Goal: Task Accomplishment & Management: Manage account settings

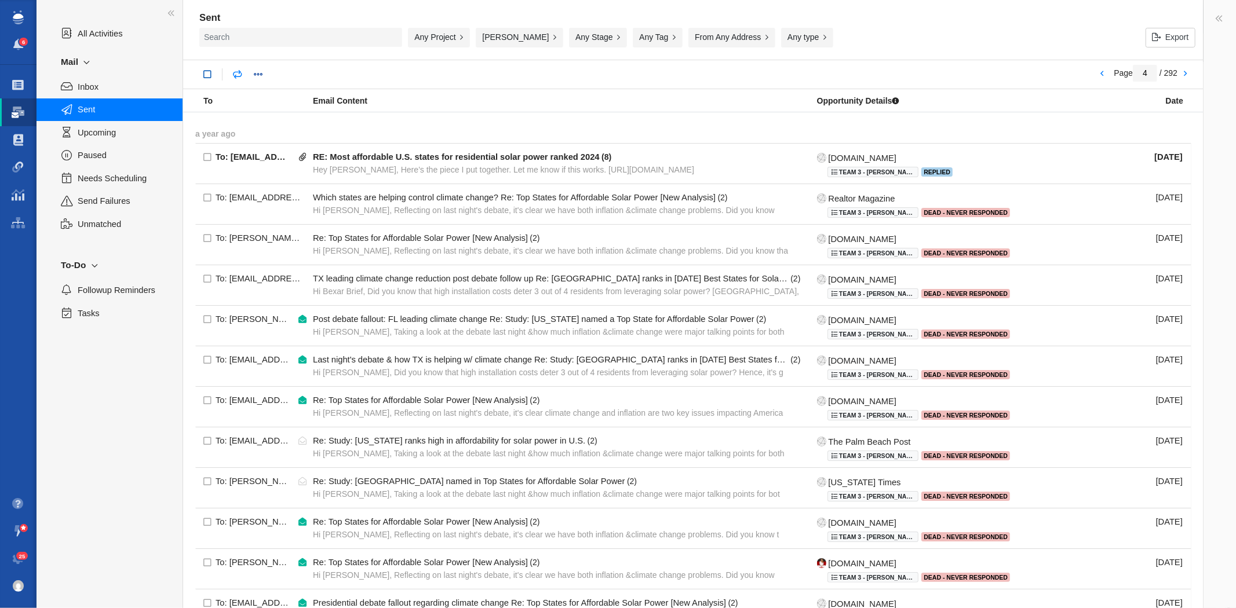
click at [209, 76] on link at bounding box center [207, 74] width 21 height 21
checkbox input "true"
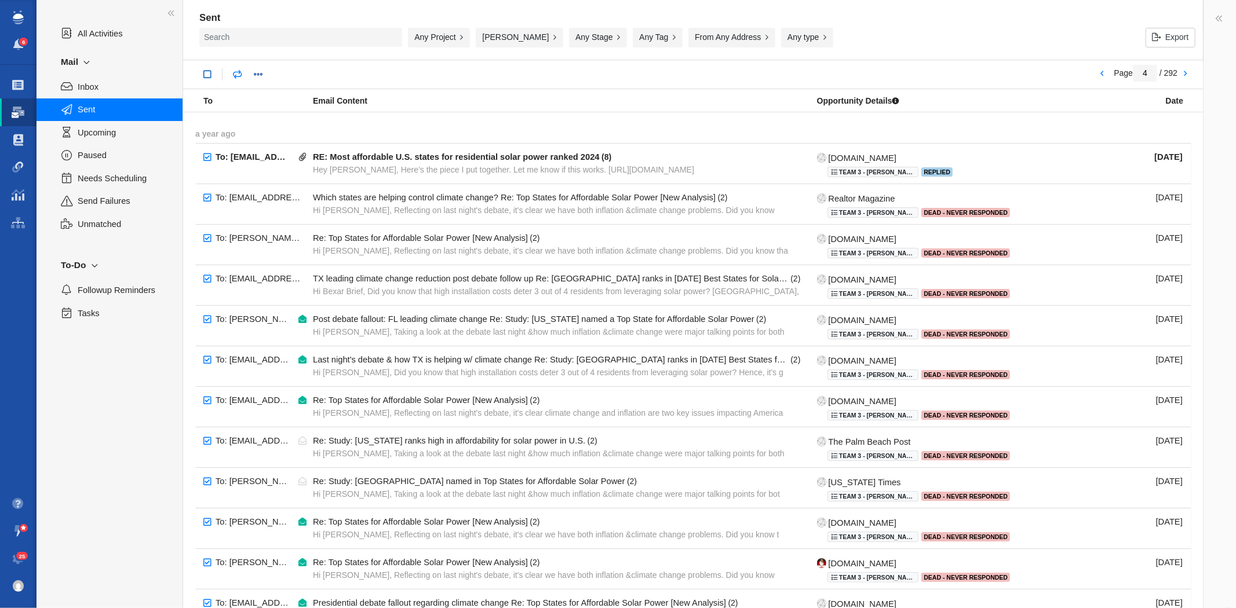
checkbox input "true"
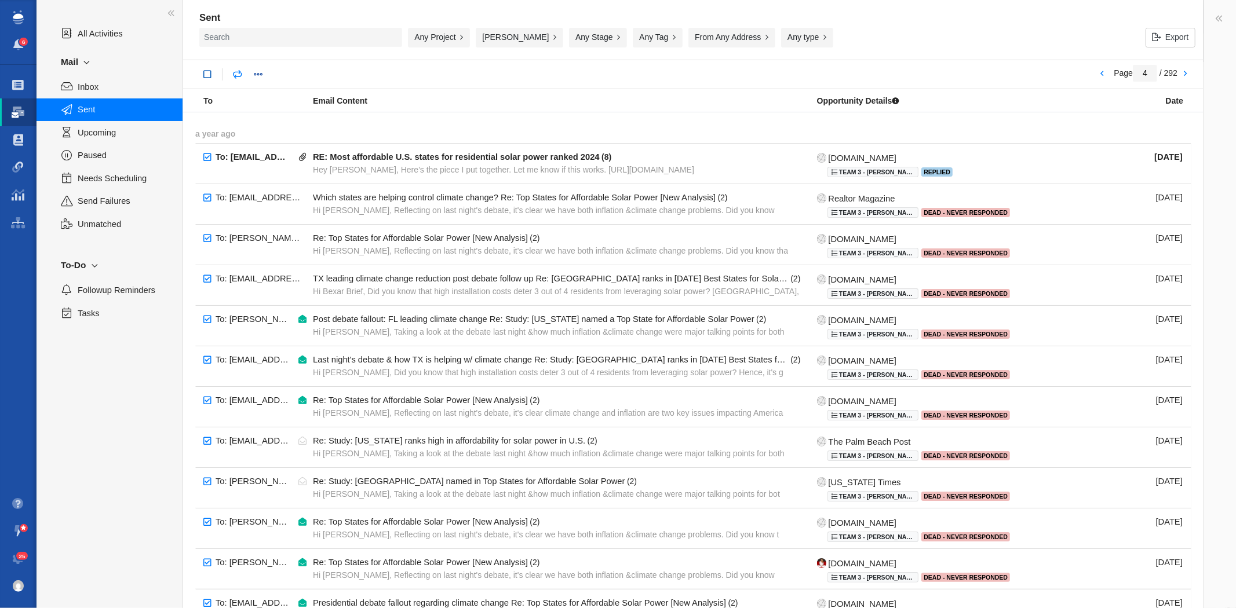
checkbox input "true"
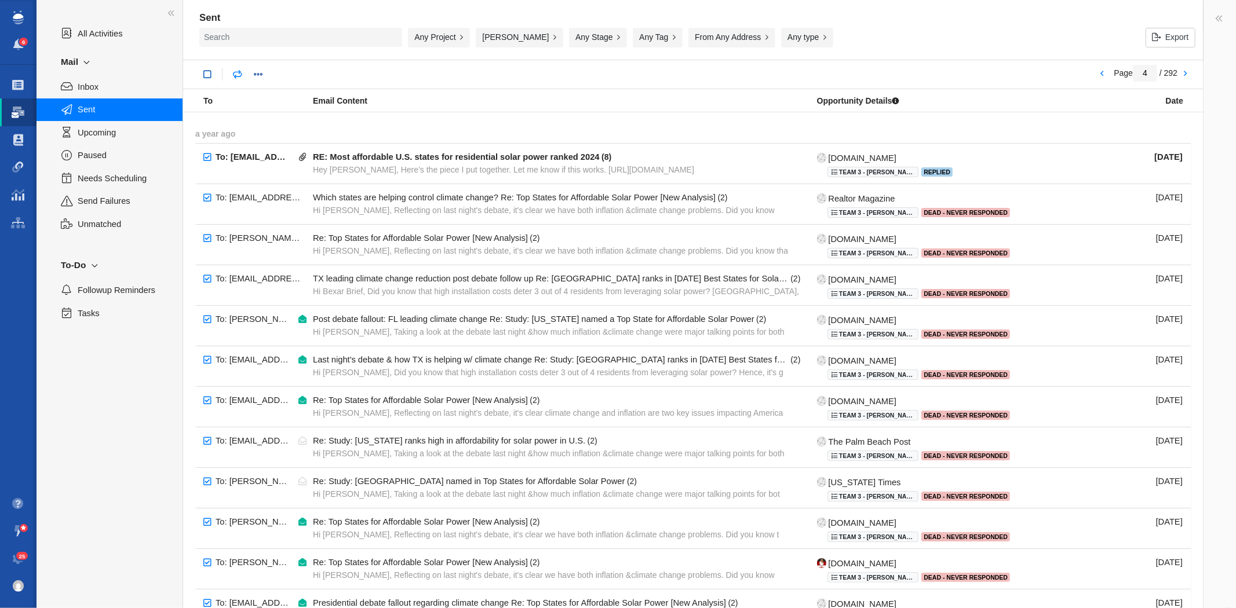
checkbox input "true"
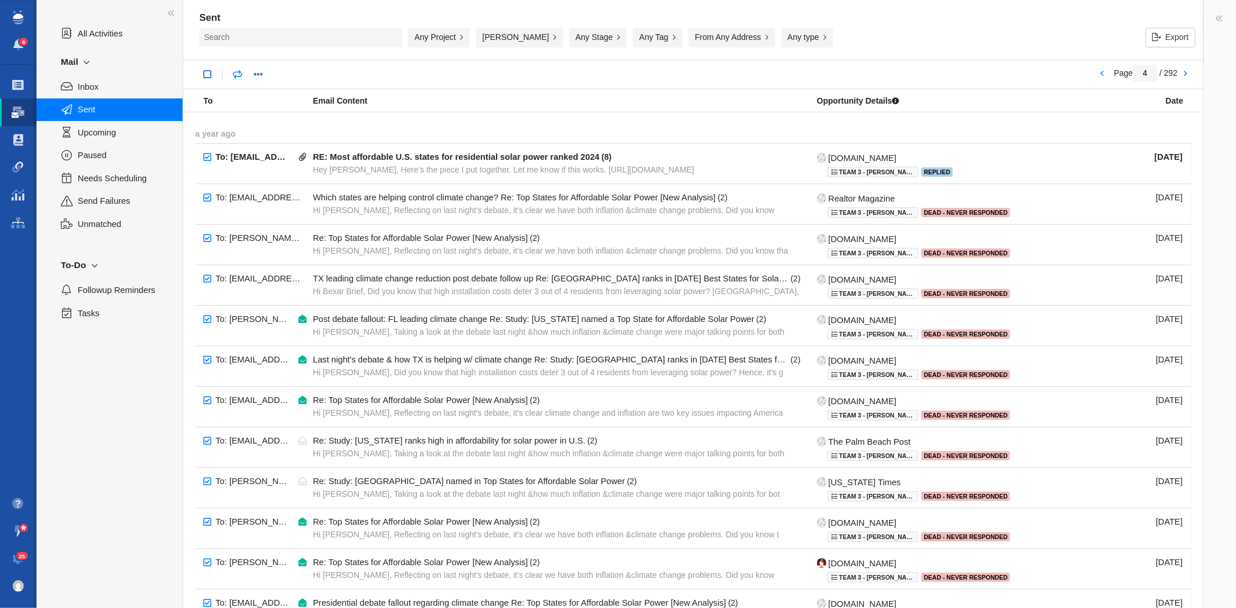
checkbox input "true"
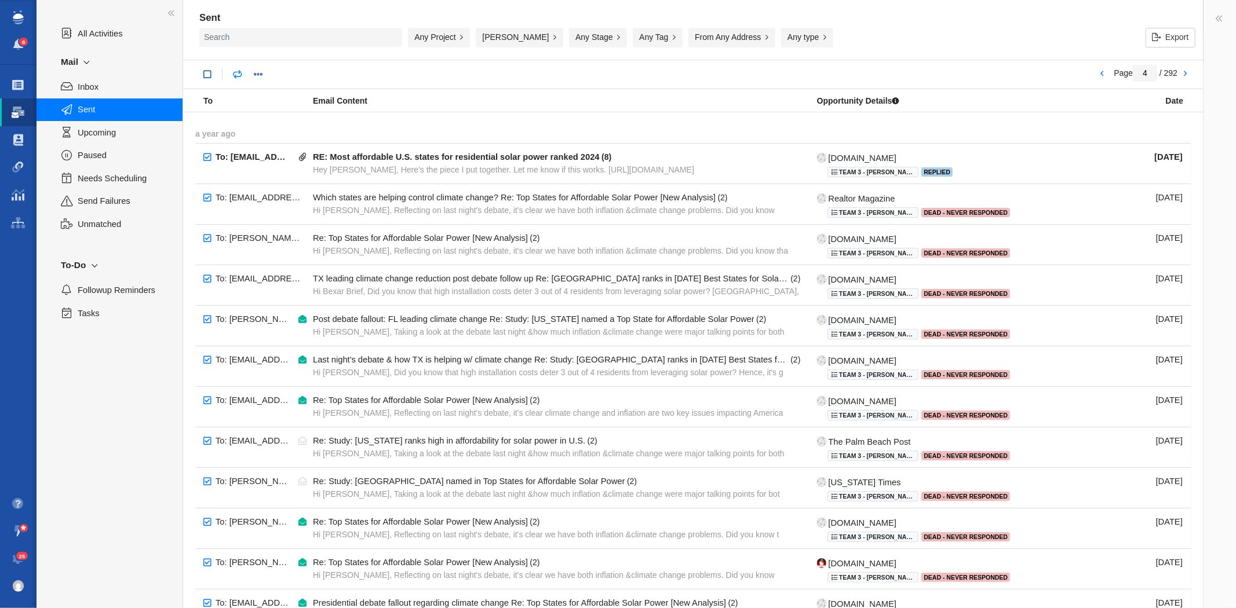
checkbox input "true"
click at [386, 79] on link at bounding box center [377, 74] width 21 height 21
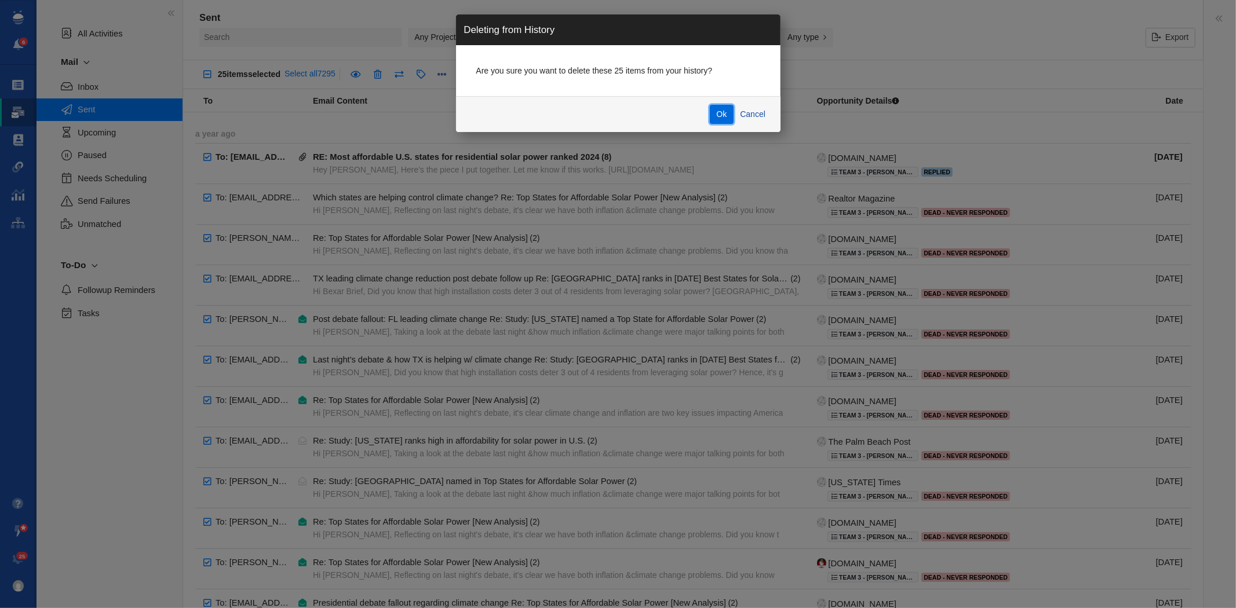
click at [719, 115] on button "Ok" at bounding box center [722, 115] width 24 height 20
